Goal: Task Accomplishment & Management: Use online tool/utility

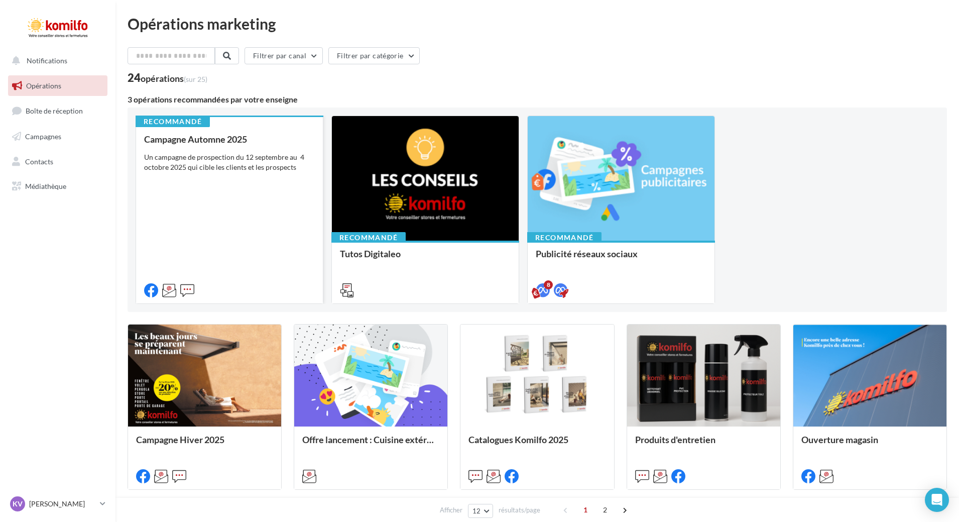
click at [241, 187] on div "Campagne Automne 2025 Un campagne de prospection du 12 septembre au 4 octobre 2…" at bounding box center [229, 214] width 171 height 160
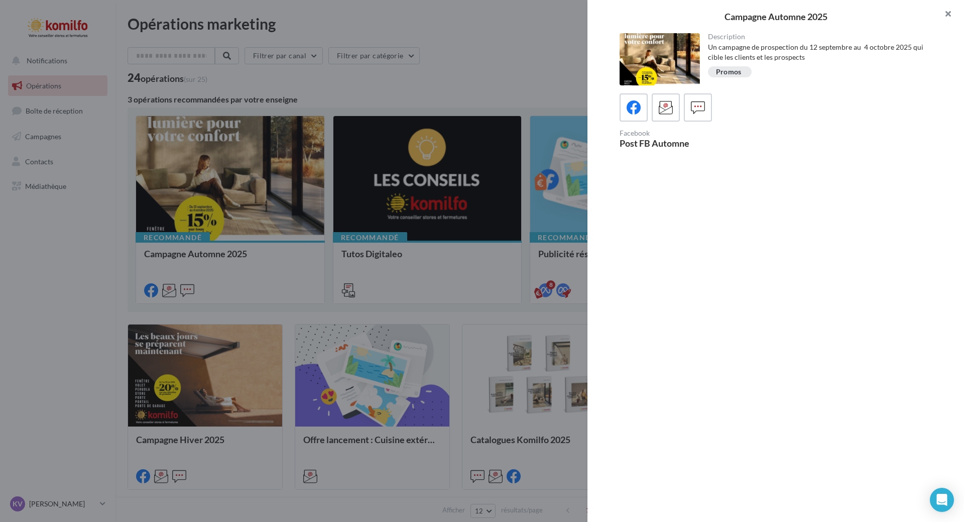
click at [948, 14] on button "button" at bounding box center [944, 15] width 40 height 30
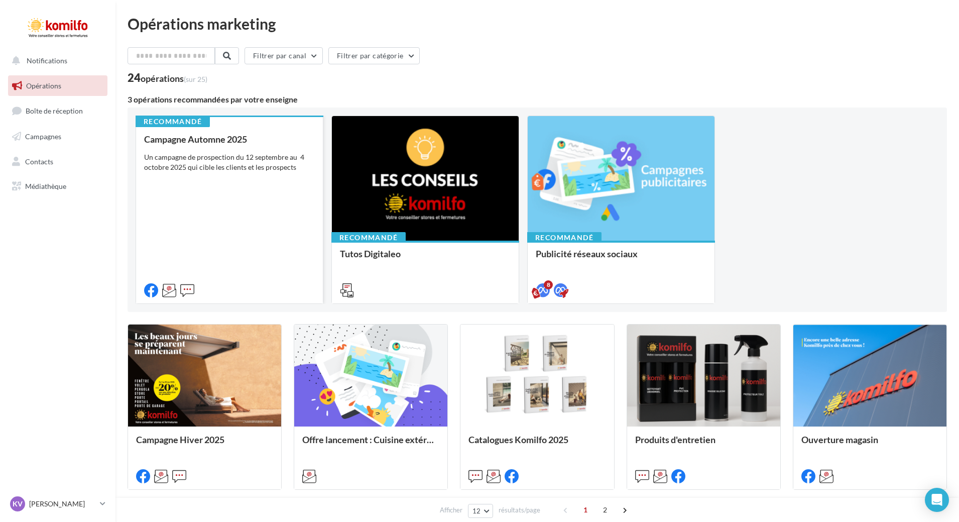
click at [243, 195] on div "Campagne Automne 2025 Un campagne de prospection du 12 septembre au 4 octobre 2…" at bounding box center [229, 214] width 171 height 160
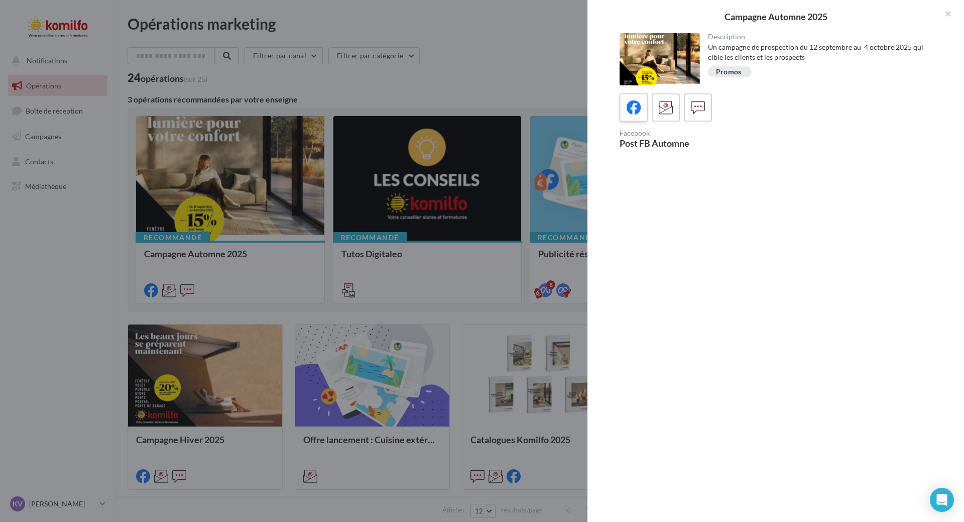
click at [633, 109] on icon at bounding box center [634, 107] width 15 height 15
click at [946, 13] on button "button" at bounding box center [944, 15] width 40 height 30
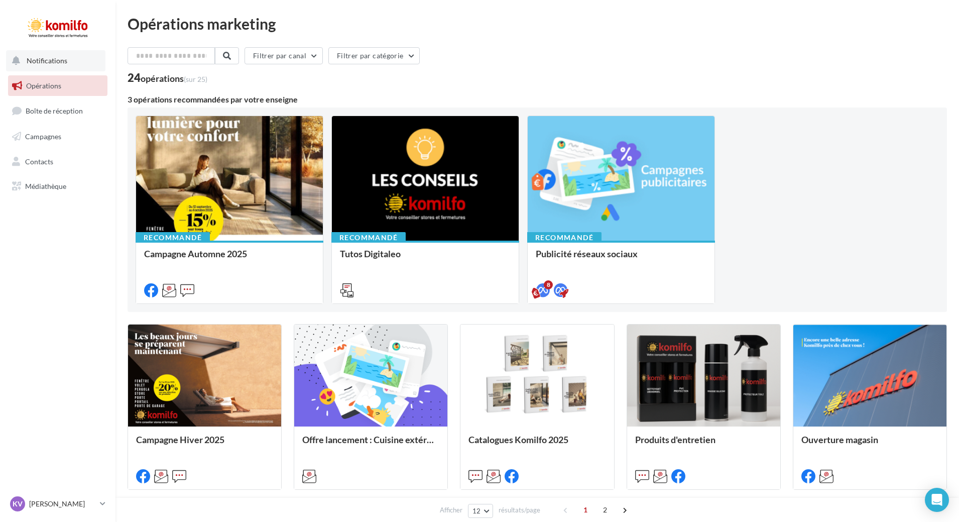
click at [50, 62] on span "Notifications" at bounding box center [47, 60] width 41 height 9
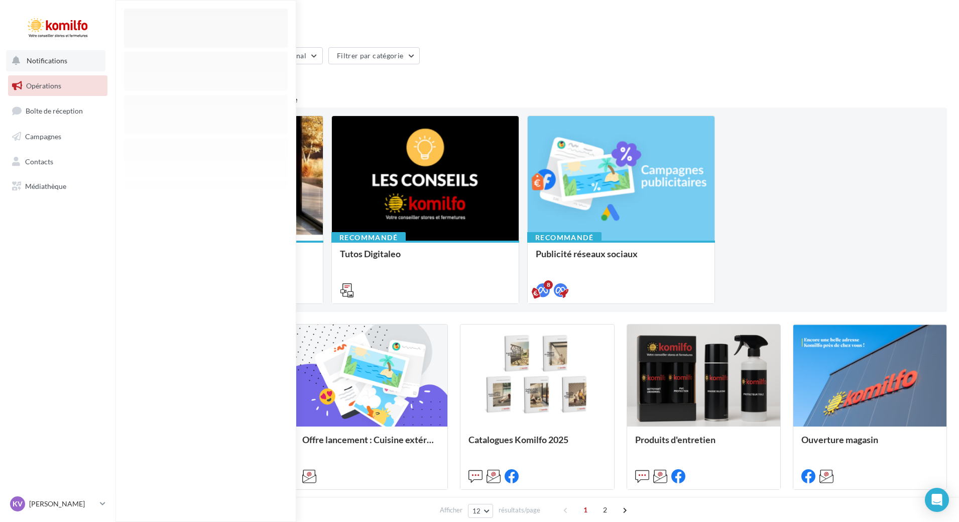
click at [50, 62] on span "Notifications" at bounding box center [47, 60] width 41 height 9
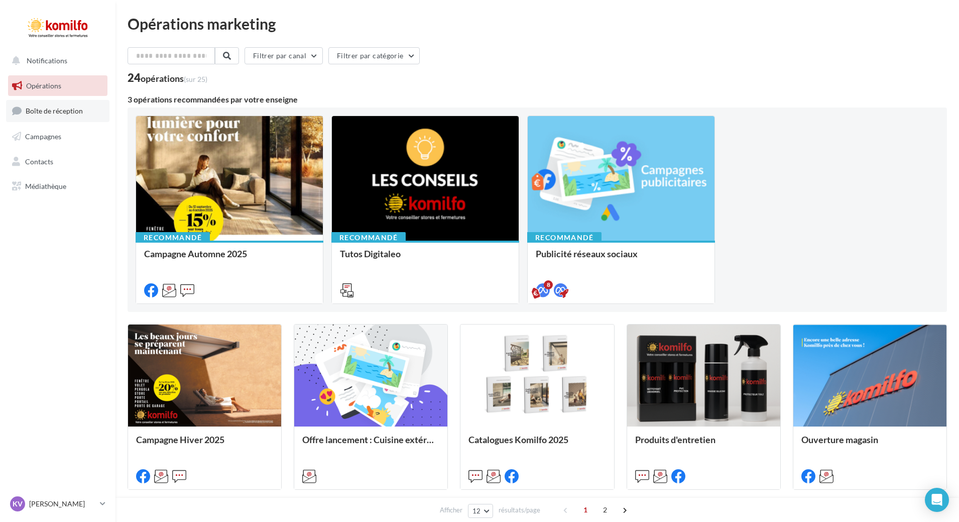
click at [46, 109] on span "Boîte de réception" at bounding box center [54, 110] width 57 height 9
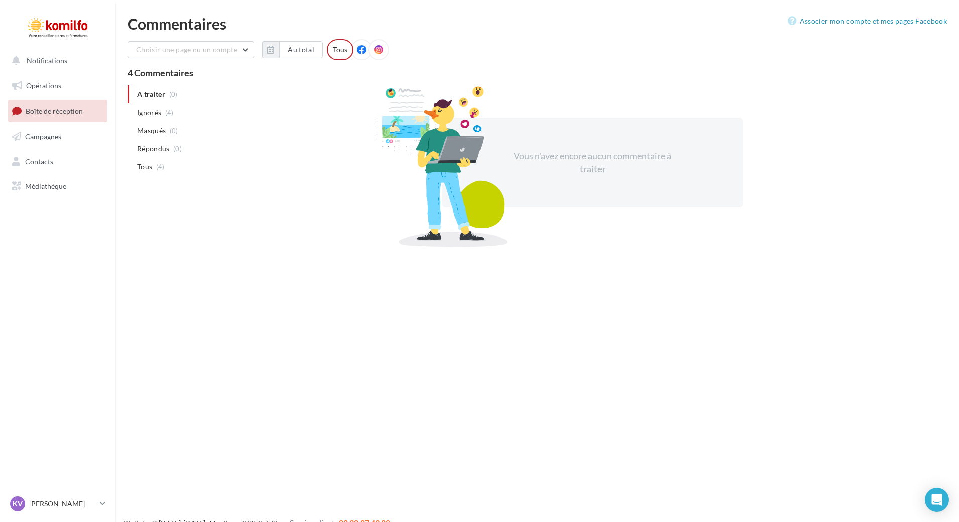
click at [57, 84] on span "Opérations" at bounding box center [43, 85] width 35 height 9
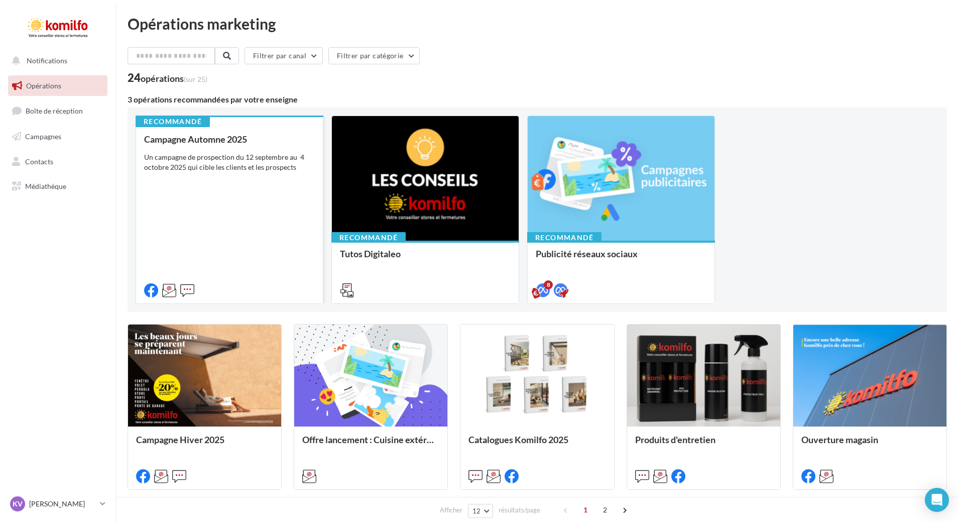
click at [243, 160] on div "Un campagne de prospection du 12 septembre au 4 octobre 2025 qui cible les clie…" at bounding box center [229, 162] width 171 height 20
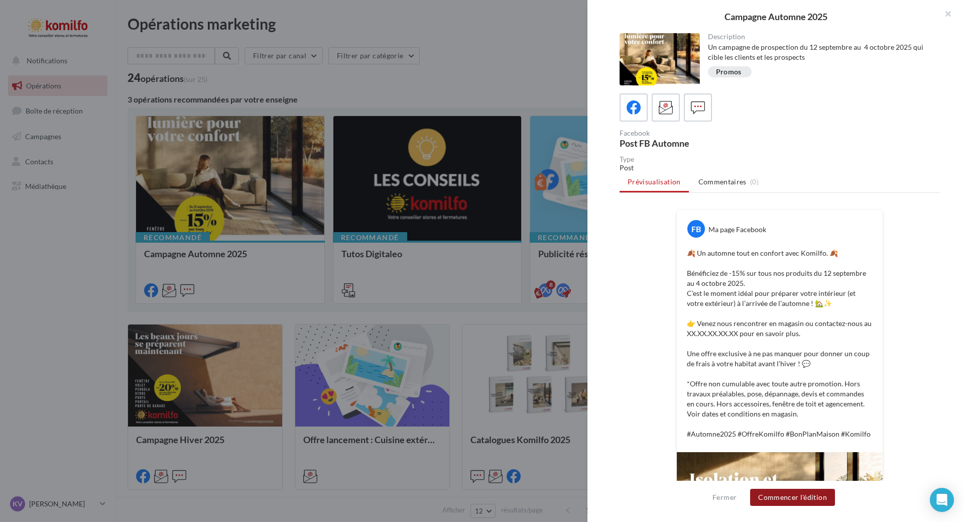
click at [791, 499] on button "Commencer l'édition" at bounding box center [792, 496] width 85 height 17
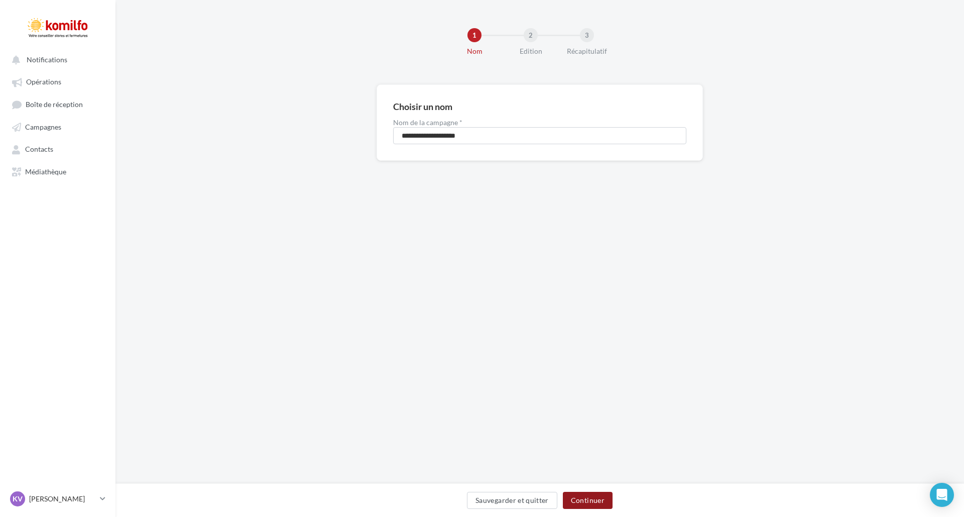
click at [600, 497] on button "Continuer" at bounding box center [588, 499] width 50 height 17
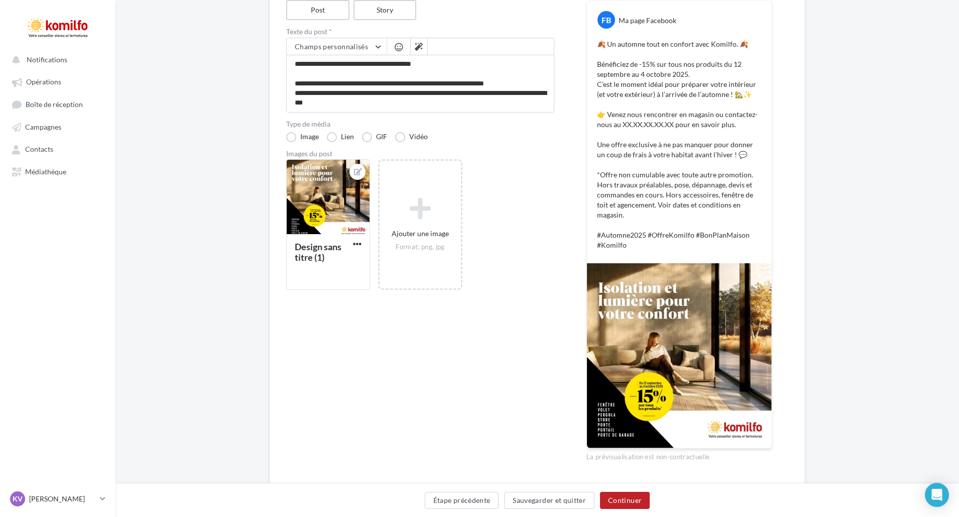
scroll to position [151, 0]
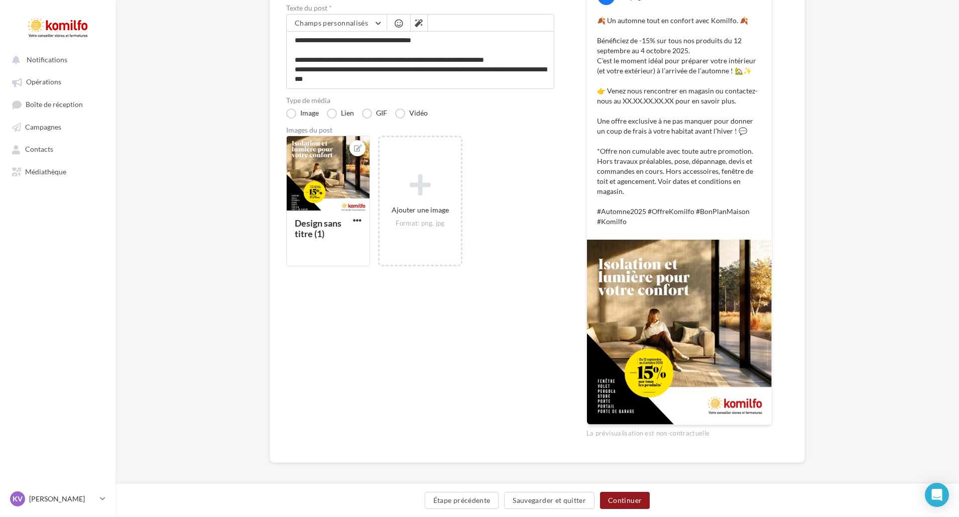
click at [633, 495] on button "Continuer" at bounding box center [625, 499] width 50 height 17
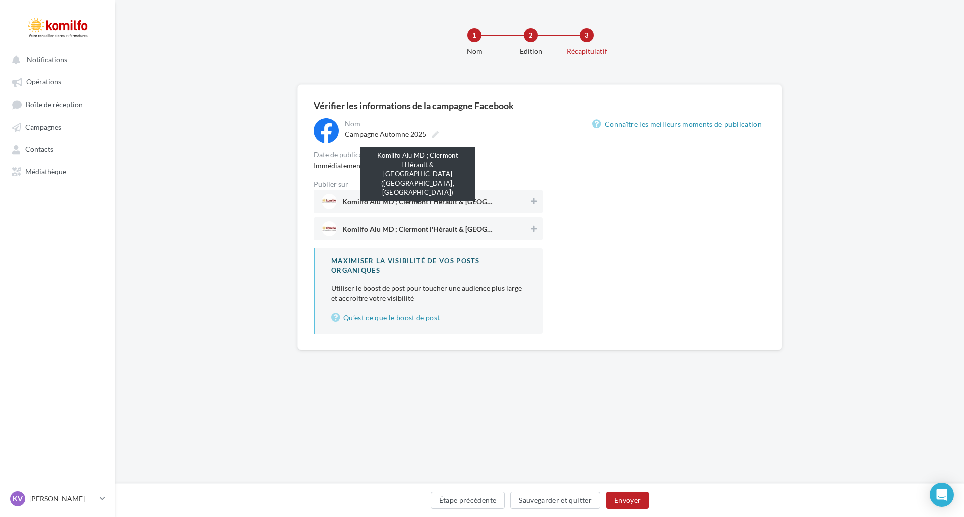
click at [484, 204] on span "Komilfo Alu MD ; Clermont l'Hérault & Castelnau-le-Lez (Rue du Cardinal - ZAE L…" at bounding box center [417, 203] width 151 height 11
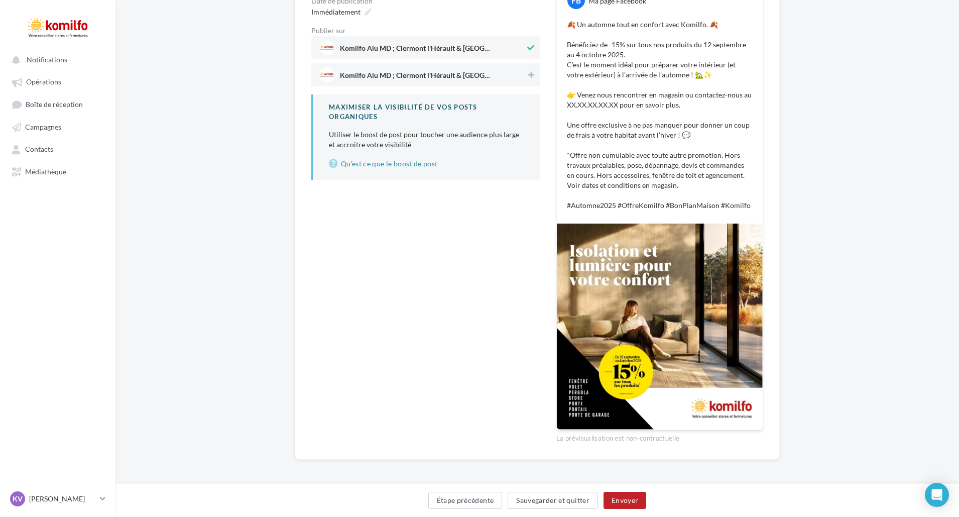
scroll to position [156, 0]
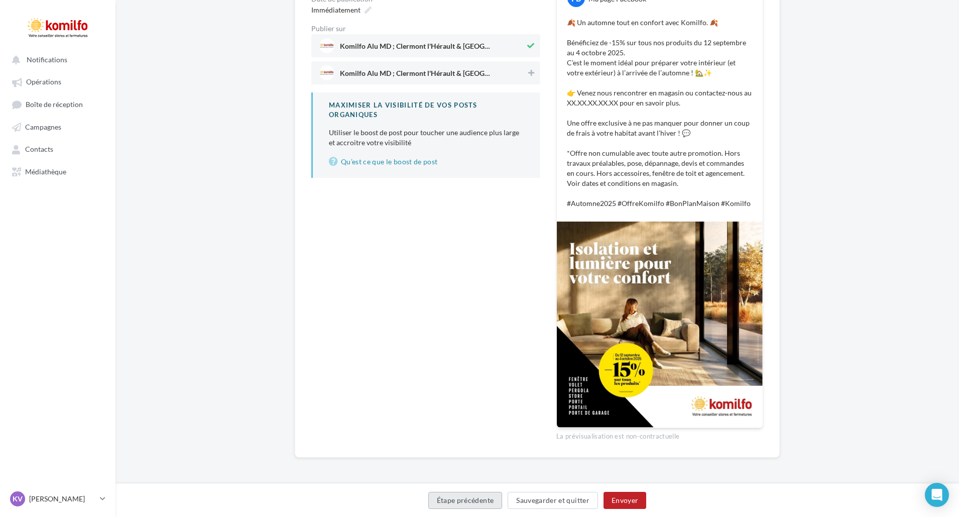
click at [458, 503] on button "Étape précédente" at bounding box center [465, 499] width 74 height 17
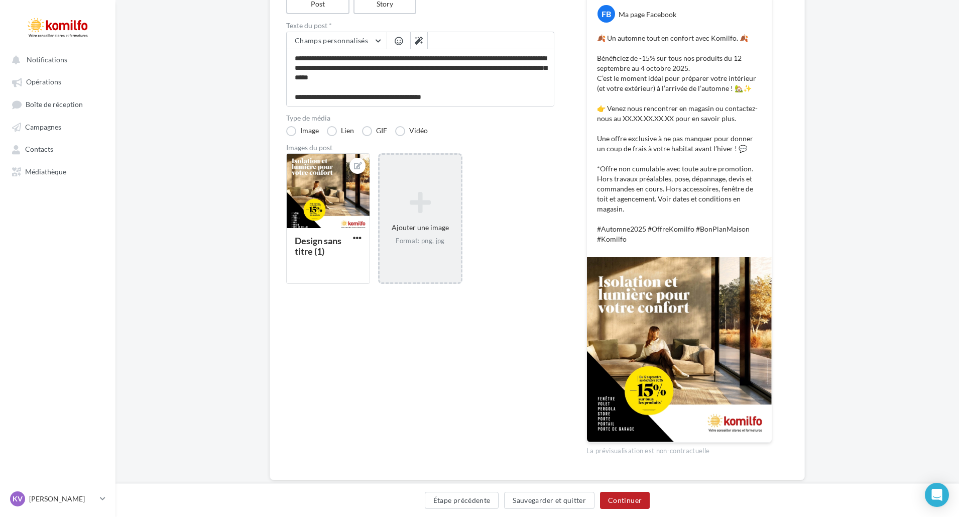
scroll to position [156, 0]
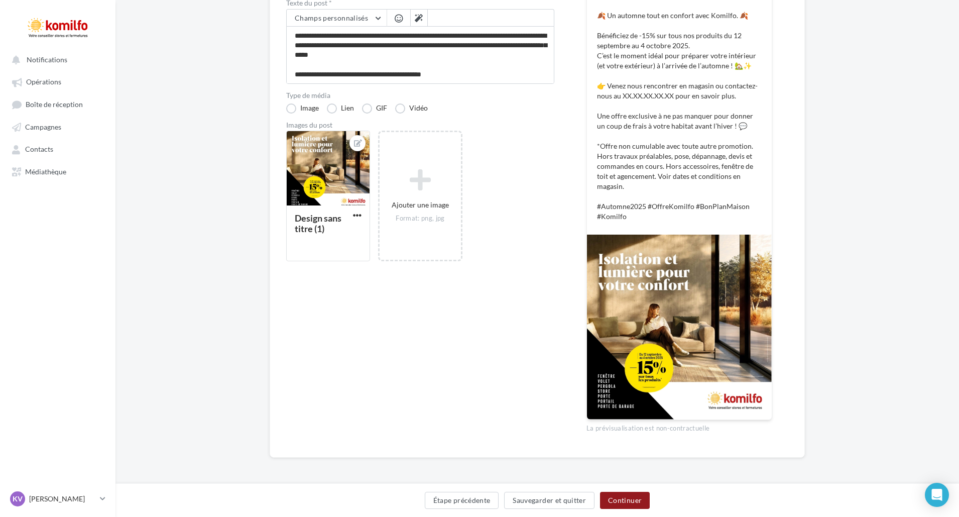
click at [621, 499] on button "Continuer" at bounding box center [625, 499] width 50 height 17
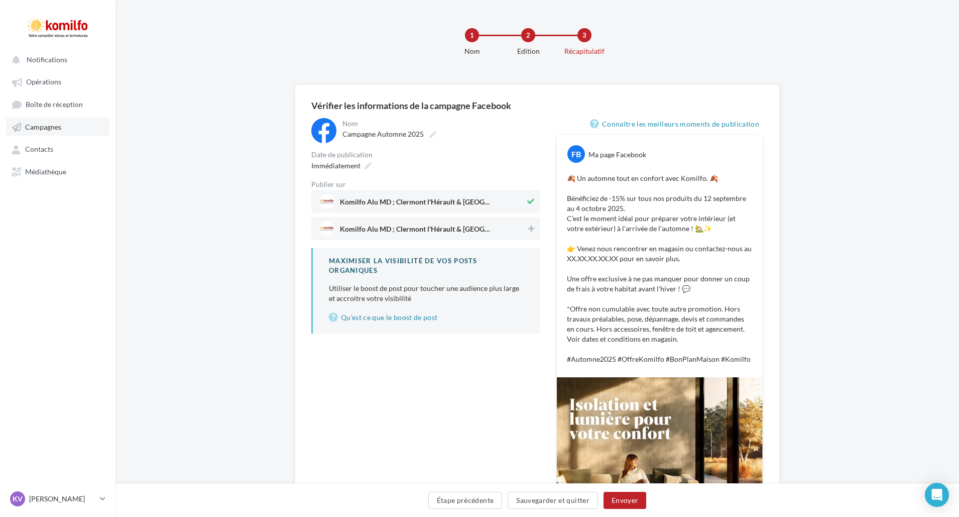
click at [55, 128] on span "Campagnes" at bounding box center [43, 126] width 36 height 9
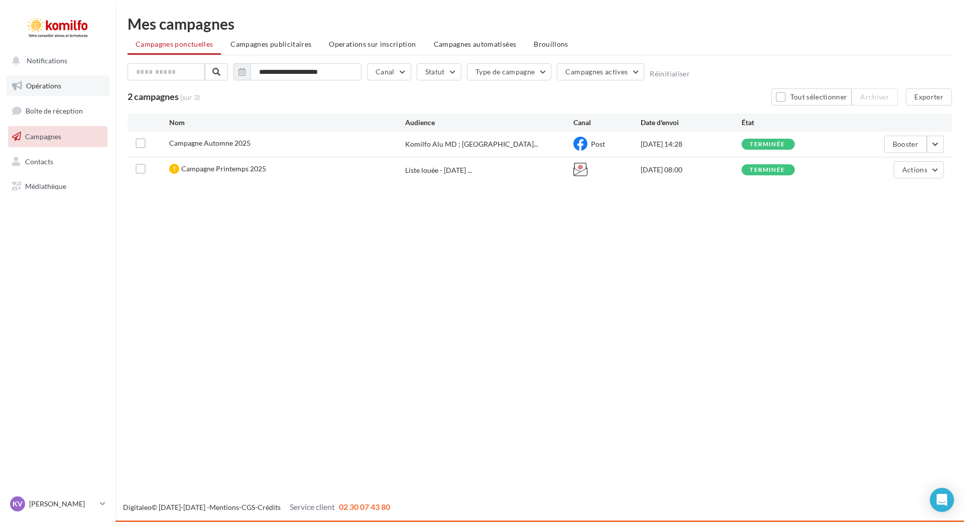
click at [43, 83] on span "Opérations" at bounding box center [43, 85] width 35 height 9
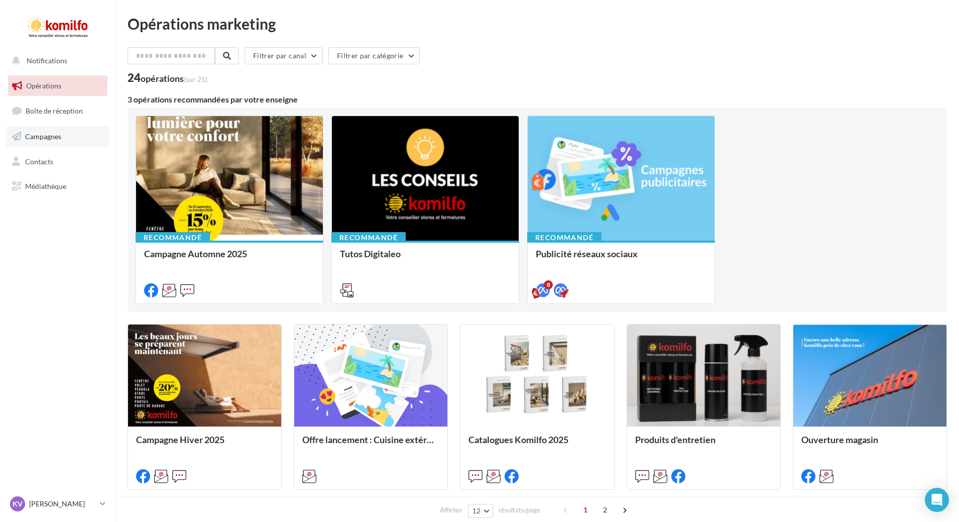
click at [53, 132] on span "Campagnes" at bounding box center [43, 136] width 36 height 9
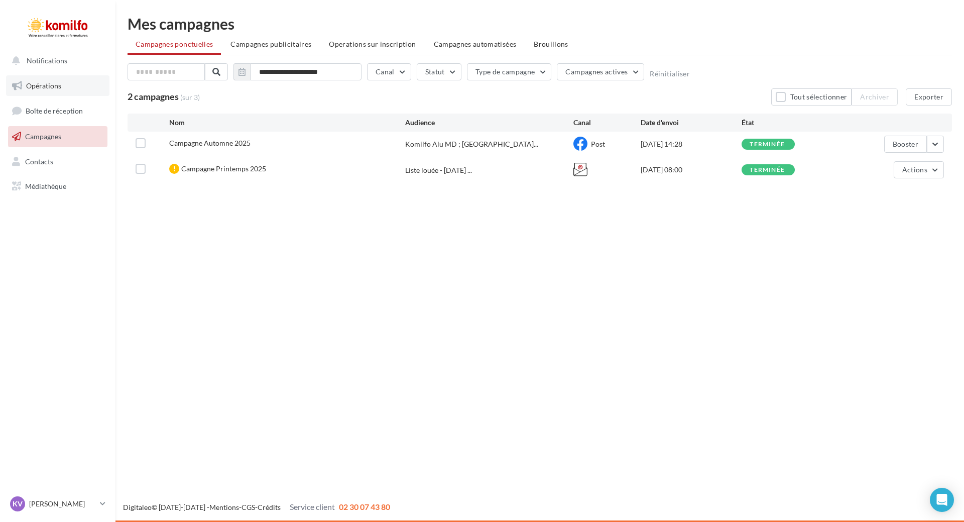
click at [71, 86] on link "Opérations" at bounding box center [57, 85] width 103 height 21
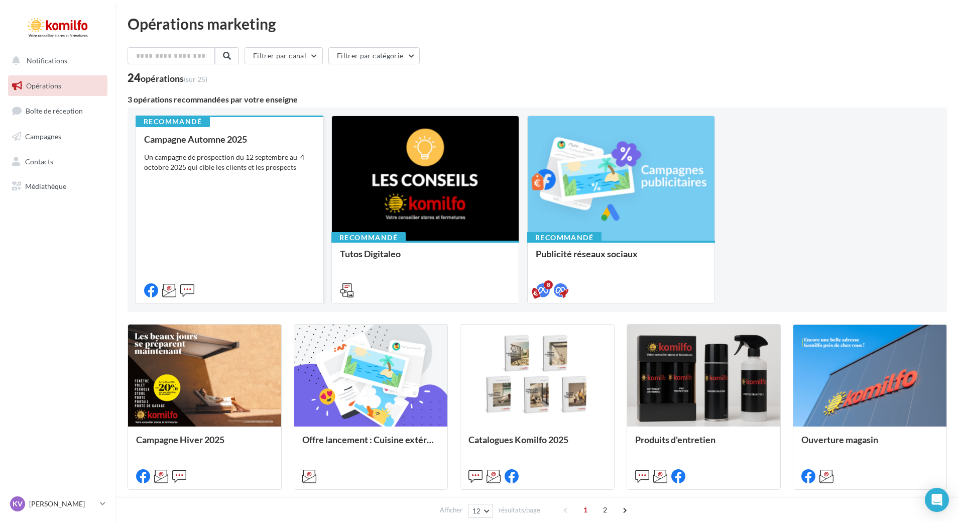
click at [245, 183] on div "Campagne Automne 2025 Un campagne de prospection du [DATE] au [DATE] qui cible …" at bounding box center [229, 214] width 171 height 160
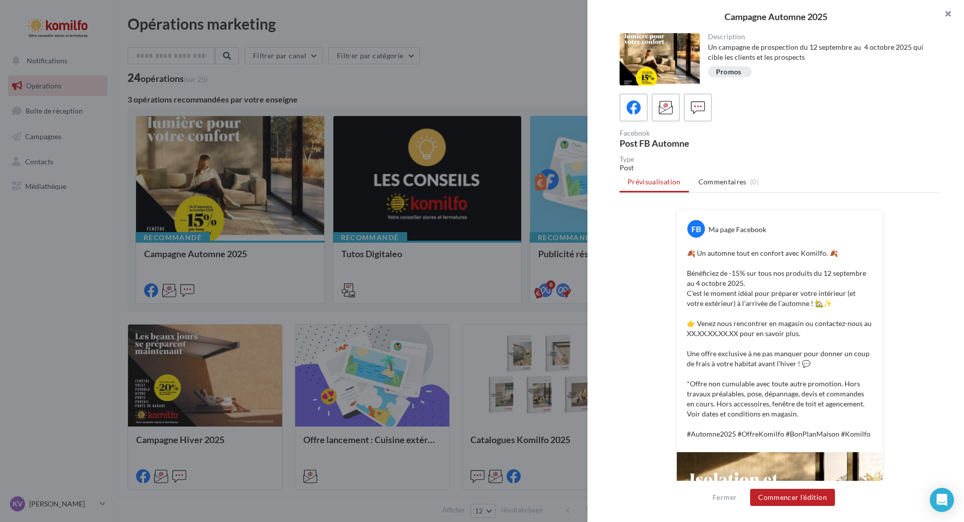
click at [946, 12] on button "button" at bounding box center [944, 15] width 40 height 30
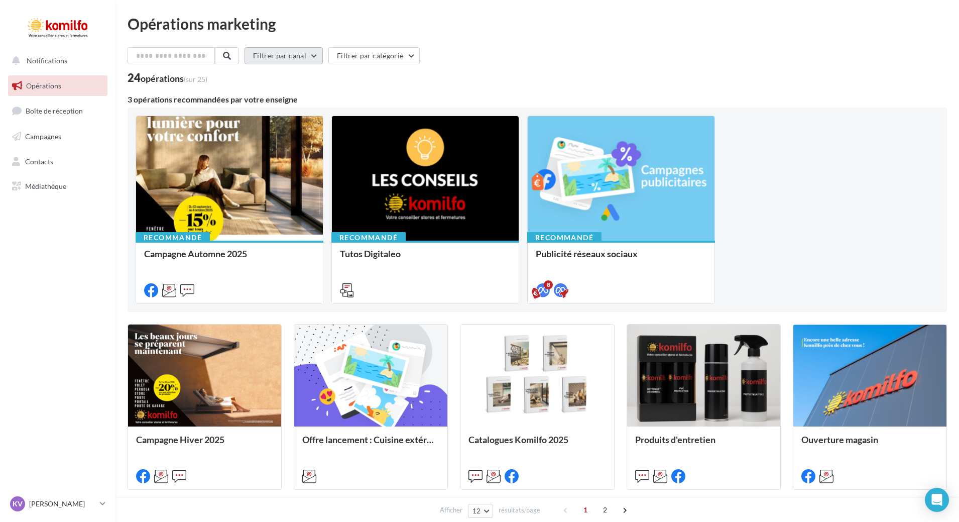
click at [320, 56] on button "Filtrer par canal" at bounding box center [283, 55] width 78 height 17
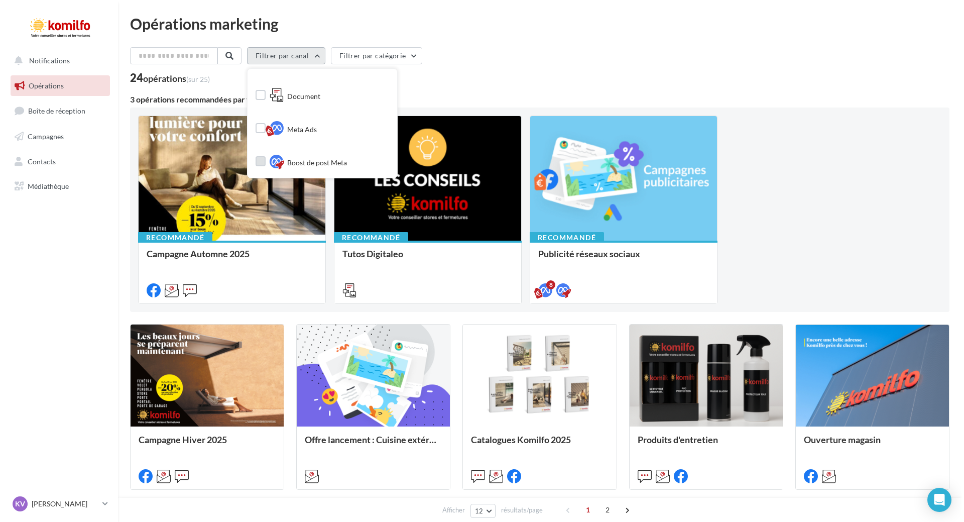
scroll to position [100, 0]
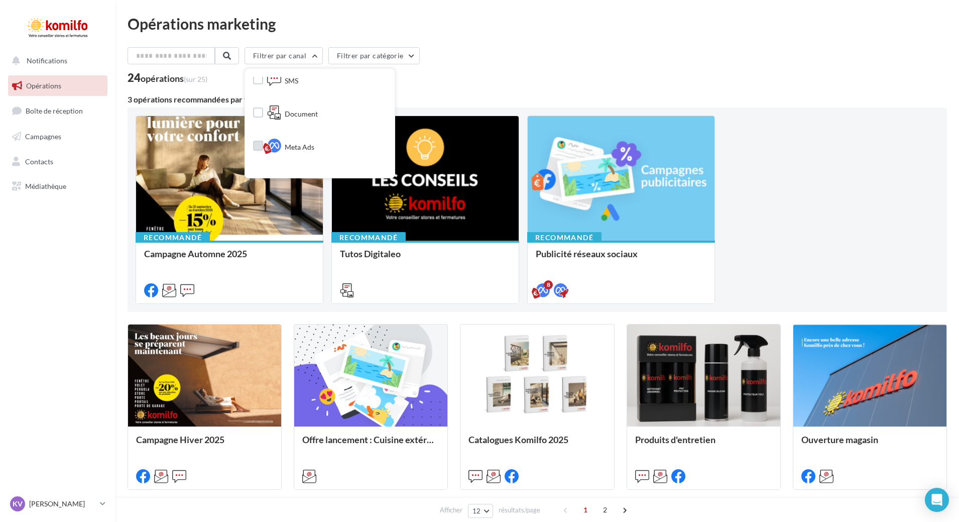
click at [306, 144] on span "Meta Ads" at bounding box center [300, 147] width 30 height 10
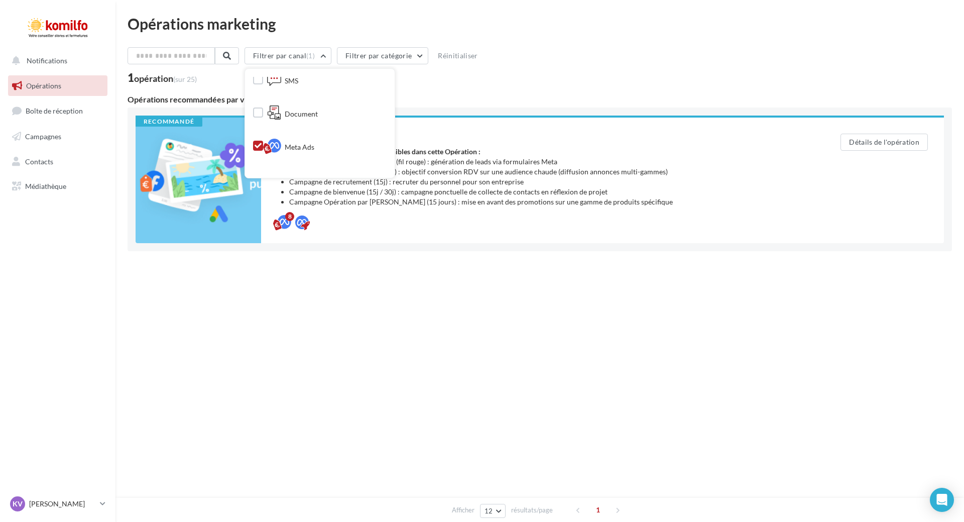
click at [461, 83] on div "1 opération (sur 25)" at bounding box center [540, 78] width 824 height 13
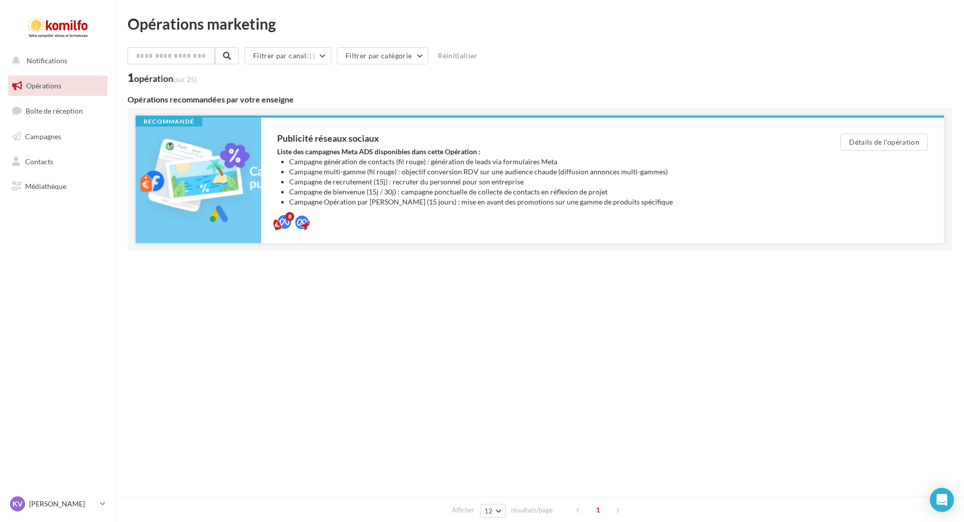
click at [313, 160] on li "Campagne génération de contacts (fil rouge) : génération de leads via formulair…" at bounding box center [544, 162] width 511 height 10
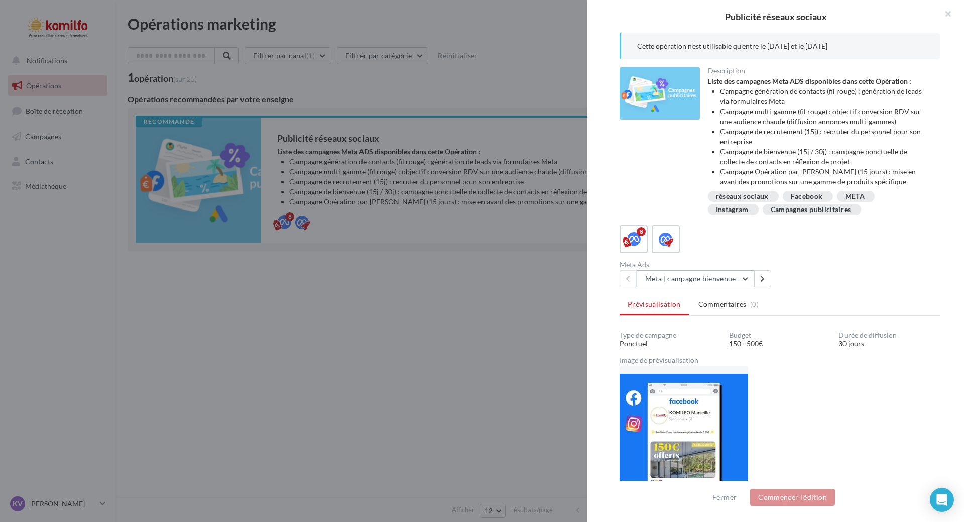
click at [744, 280] on button "Meta | campagne bienvenue" at bounding box center [695, 278] width 117 height 17
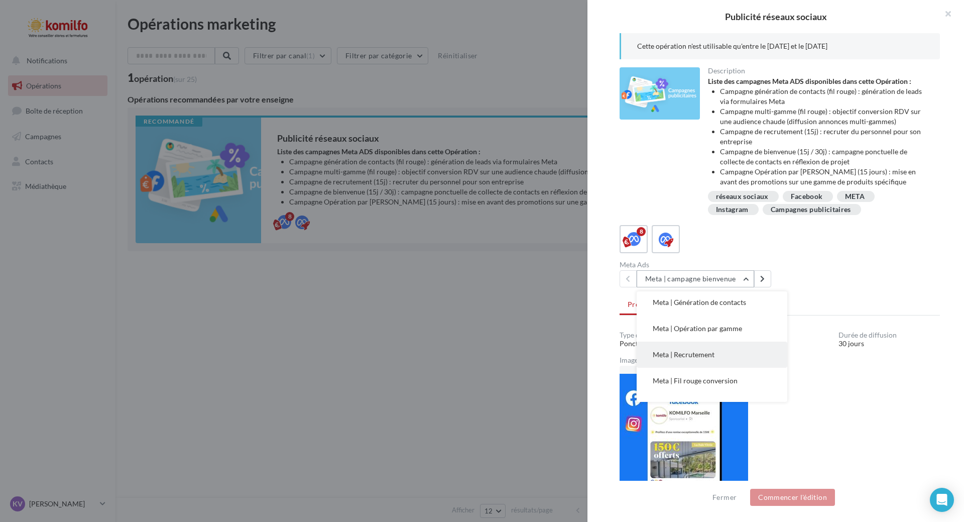
scroll to position [98, 0]
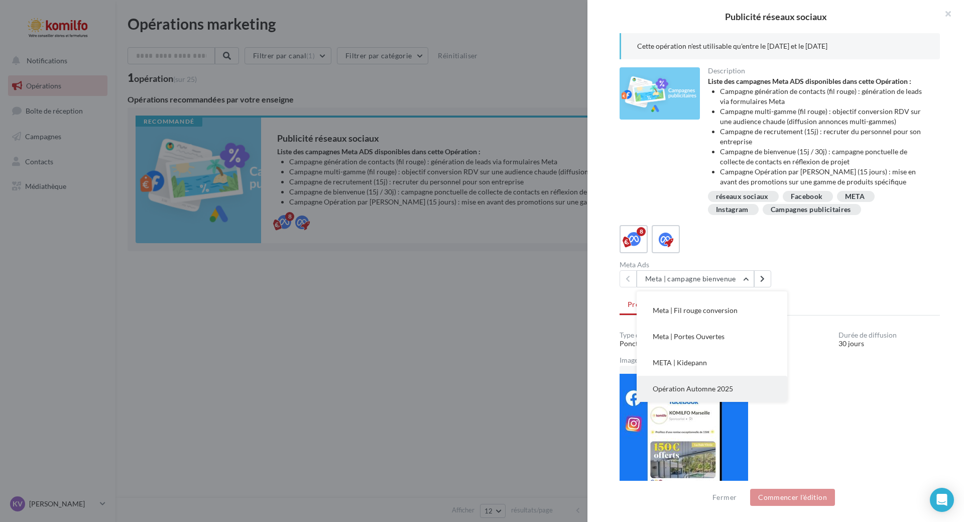
click at [724, 384] on span "Opération Automne 2025" at bounding box center [693, 388] width 80 height 9
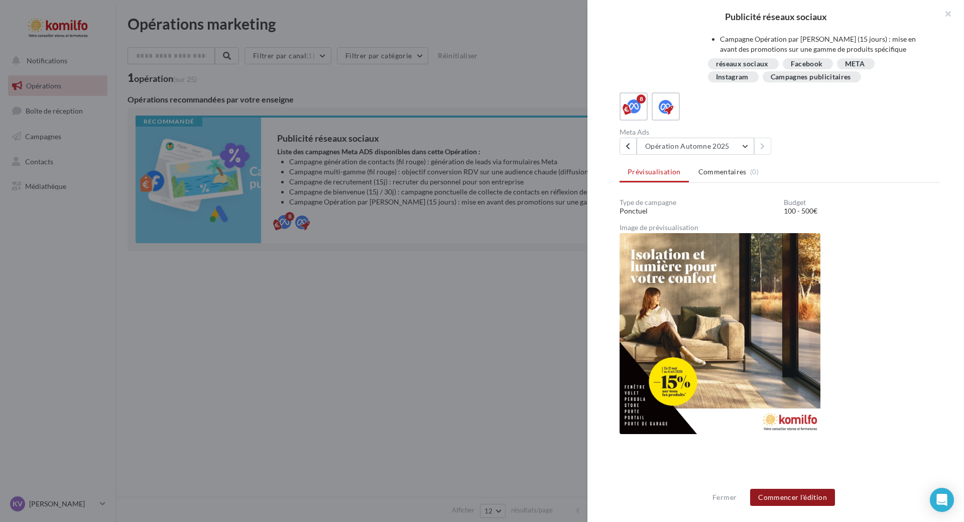
click at [786, 494] on button "Commencer l'édition" at bounding box center [792, 496] width 85 height 17
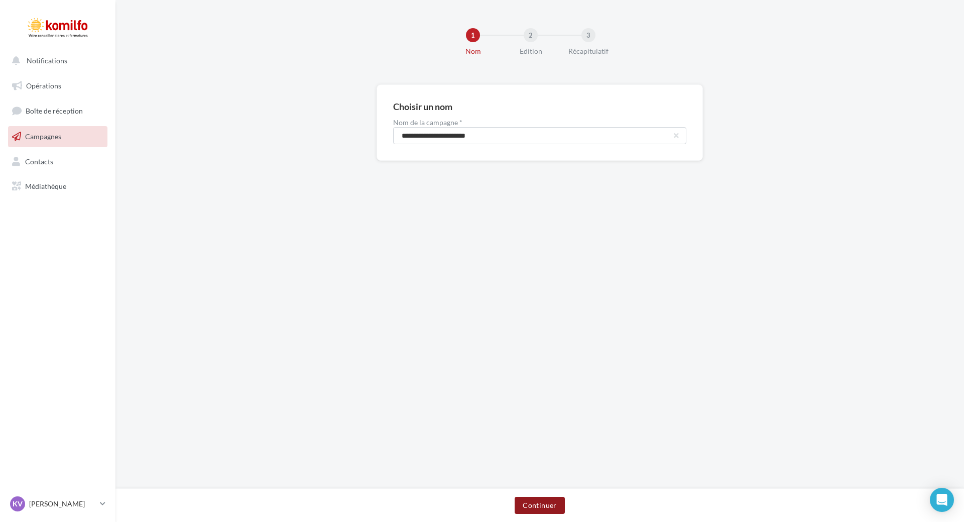
click at [526, 502] on button "Continuer" at bounding box center [540, 505] width 50 height 17
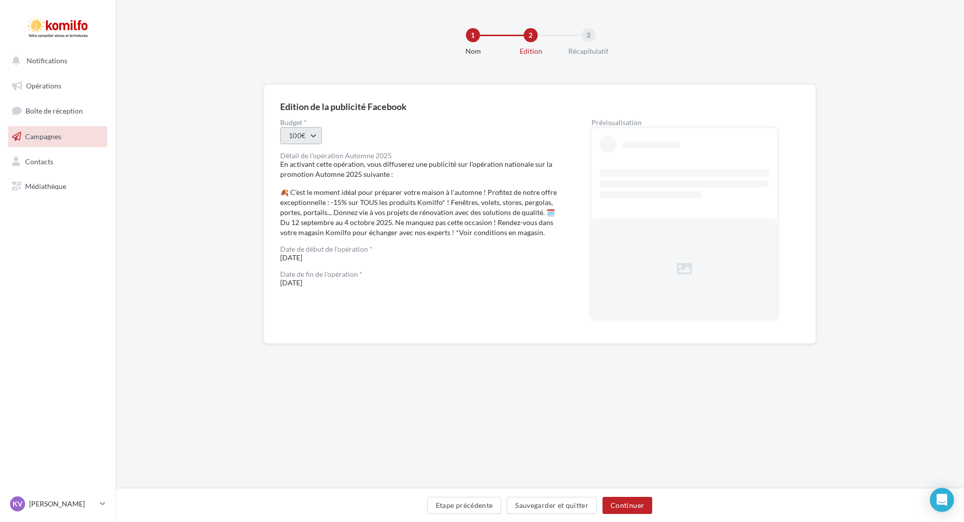
click at [312, 133] on button "100€" at bounding box center [301, 135] width 42 height 17
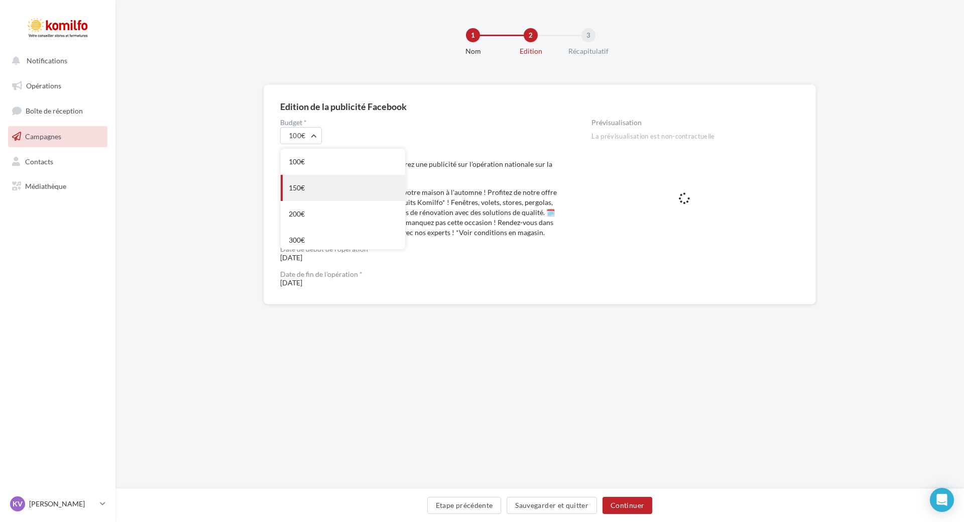
click at [317, 186] on div "150€" at bounding box center [343, 188] width 125 height 26
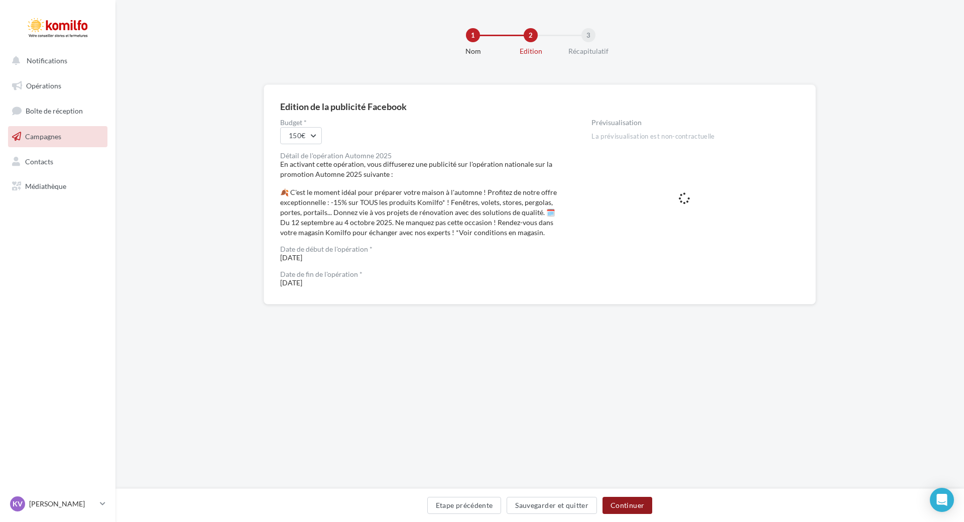
click at [629, 504] on button "Continuer" at bounding box center [627, 505] width 50 height 17
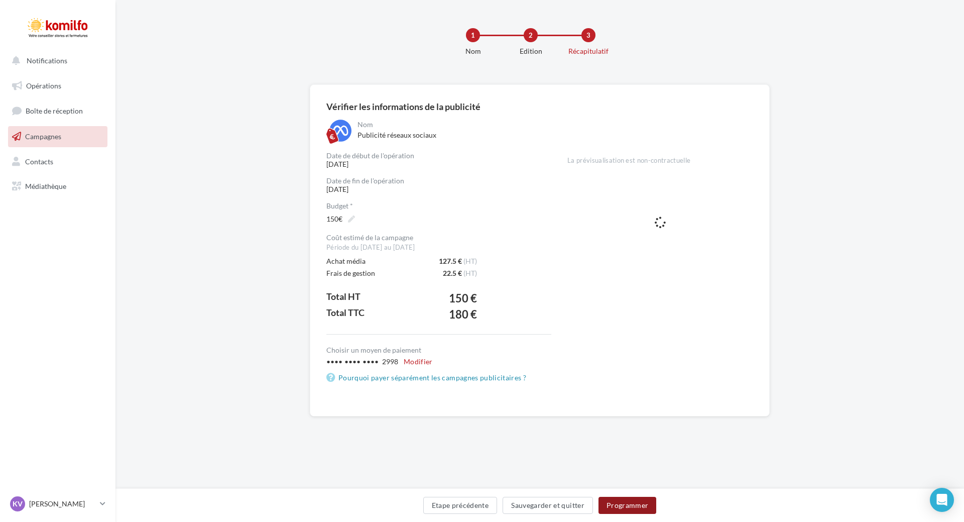
click at [625, 504] on button "Programmer" at bounding box center [627, 505] width 58 height 17
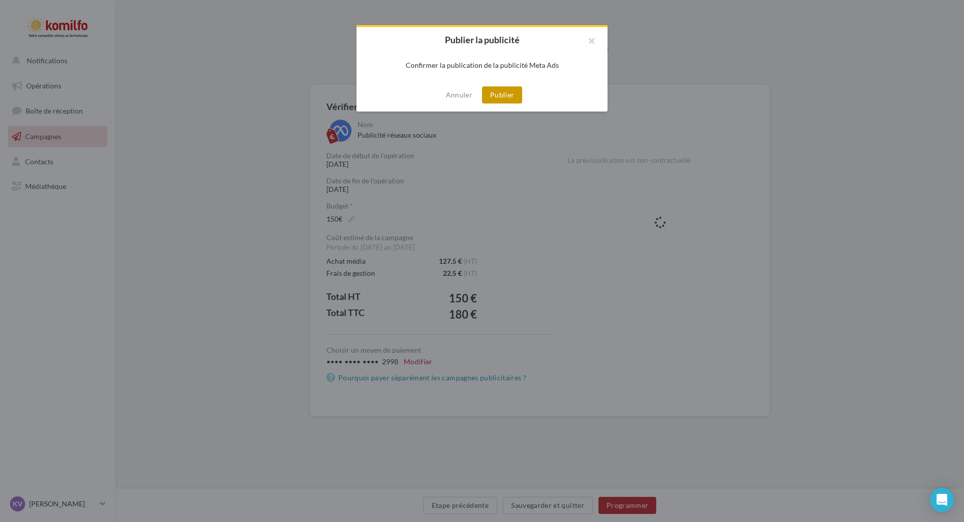
click at [498, 92] on button "Publier" at bounding box center [502, 94] width 40 height 17
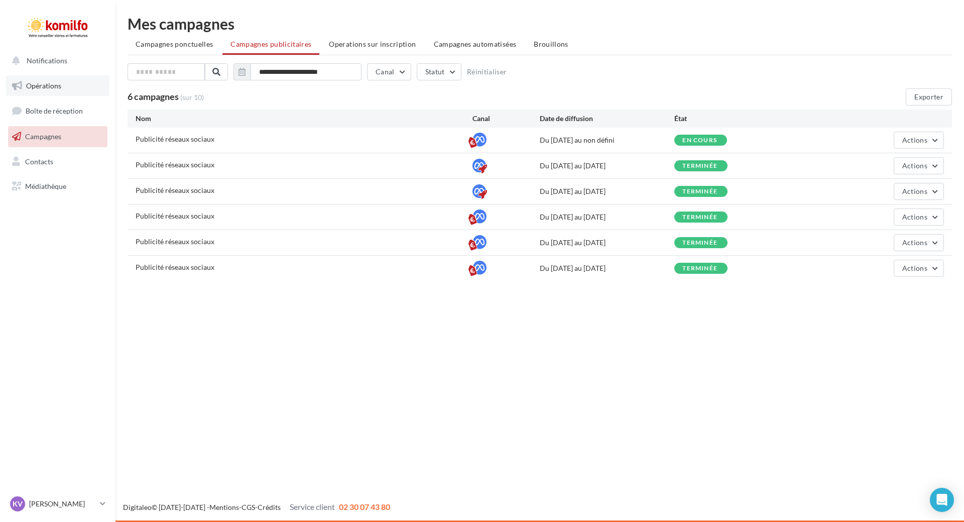
click at [66, 82] on link "Opérations" at bounding box center [57, 85] width 103 height 21
